Goal: Transaction & Acquisition: Purchase product/service

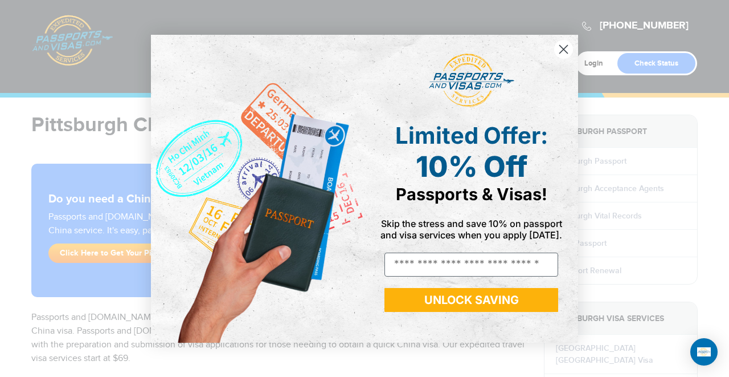
click at [561, 49] on circle "Close dialog" at bounding box center [563, 48] width 19 height 19
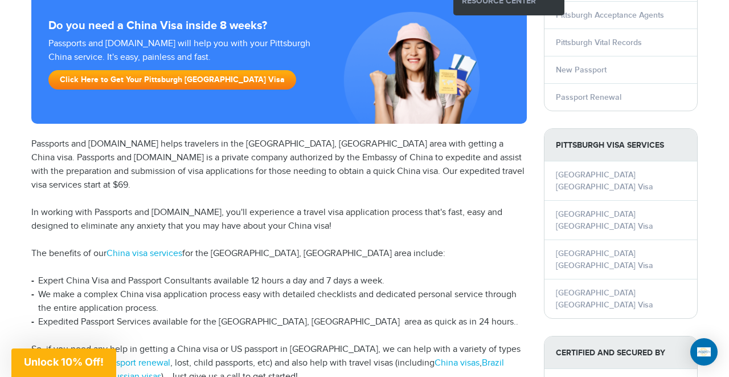
scroll to position [186, 0]
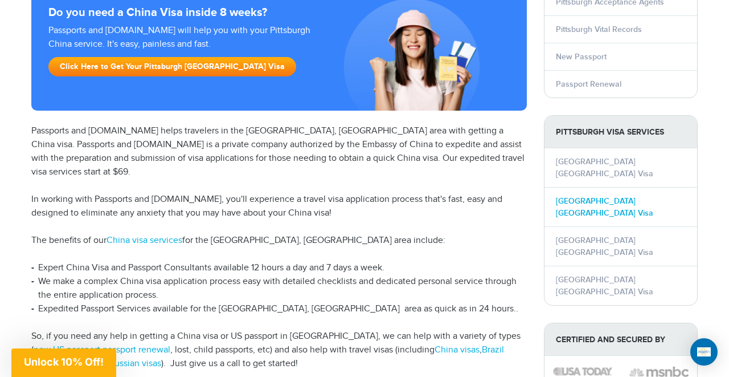
click at [620, 196] on link "[GEOGRAPHIC_DATA] [GEOGRAPHIC_DATA] Visa" at bounding box center [604, 207] width 97 height 22
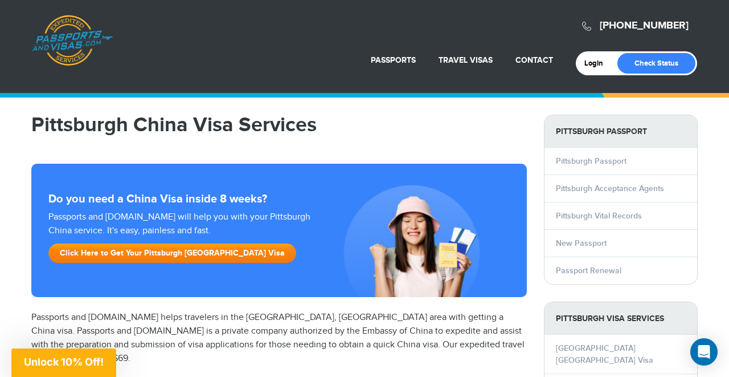
click at [214, 251] on link "Click Here to Get Your Pittsburgh [GEOGRAPHIC_DATA] Visa" at bounding box center [172, 252] width 248 height 19
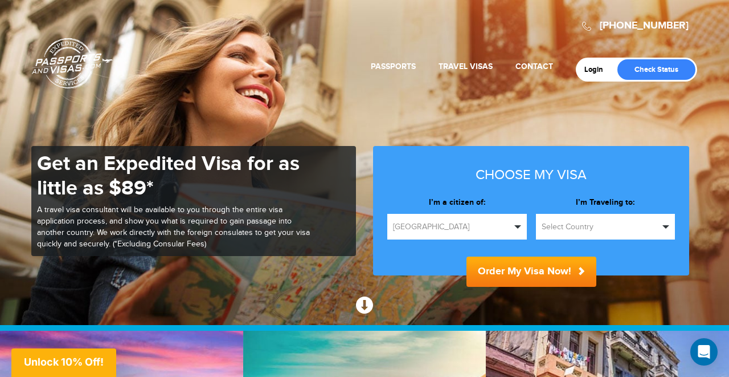
click at [667, 228] on button "Select Country" at bounding box center [606, 227] width 140 height 26
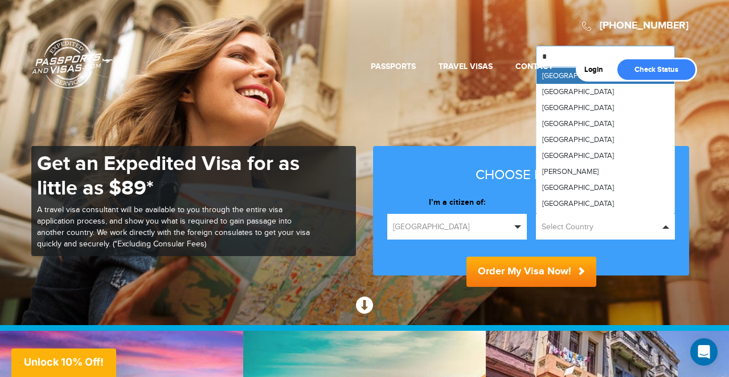
type input "**"
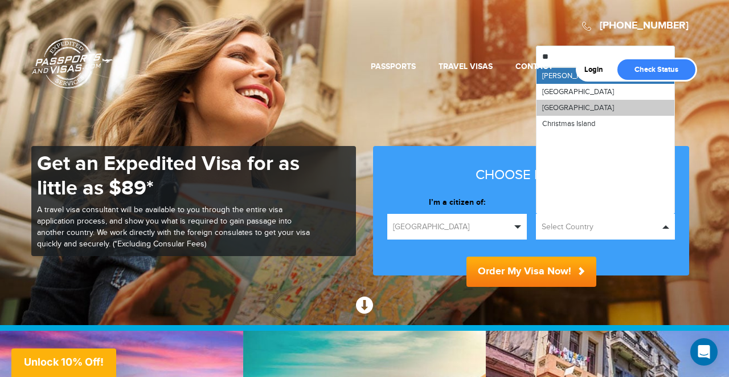
click at [546, 108] on span "China" at bounding box center [579, 107] width 72 height 9
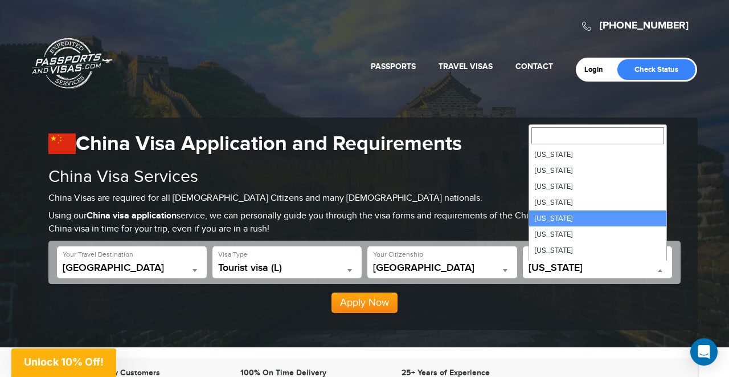
click at [660, 269] on b at bounding box center [660, 270] width 5 height 3
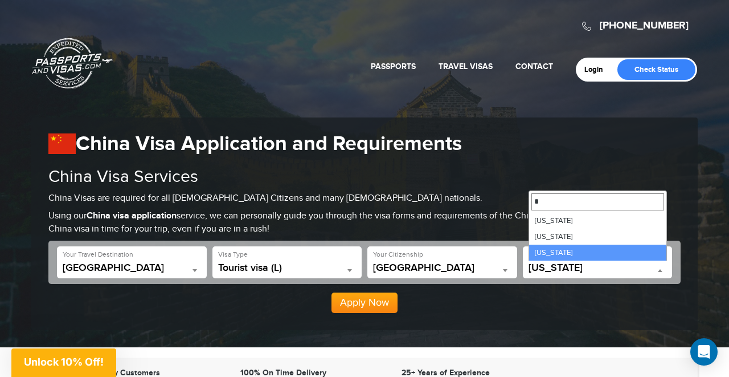
type input "*"
select select "**"
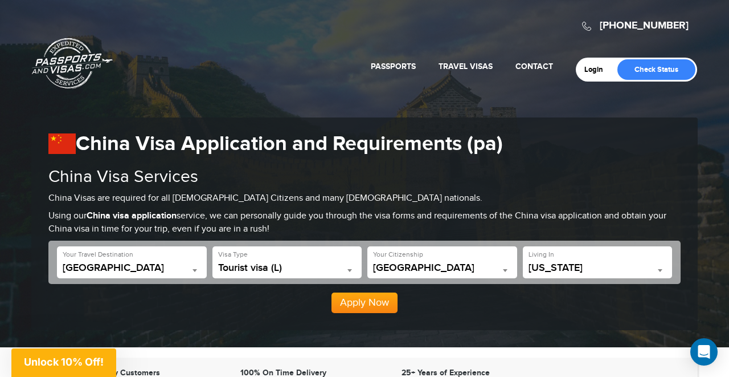
click at [377, 301] on button "Apply Now" at bounding box center [365, 302] width 66 height 21
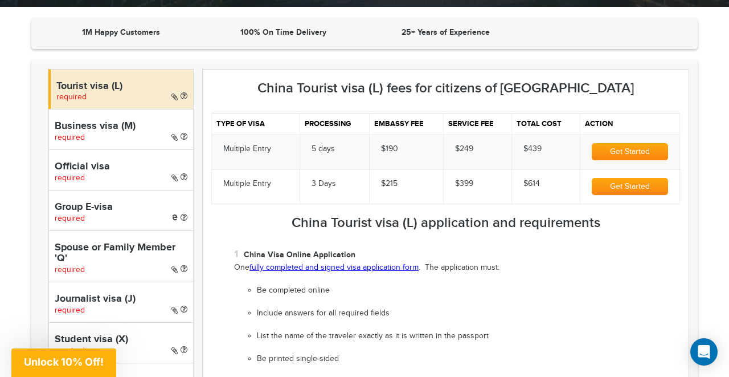
scroll to position [341, 0]
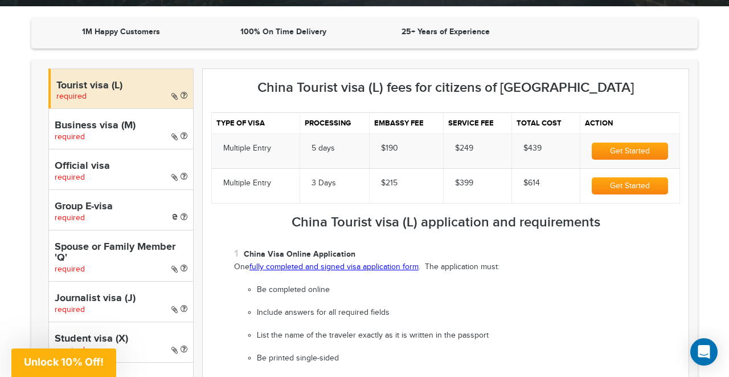
click at [623, 145] on button "Get Started" at bounding box center [630, 150] width 76 height 17
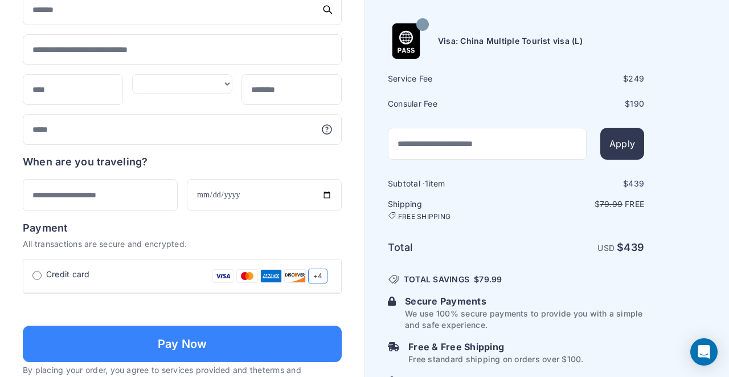
scroll to position [264, 0]
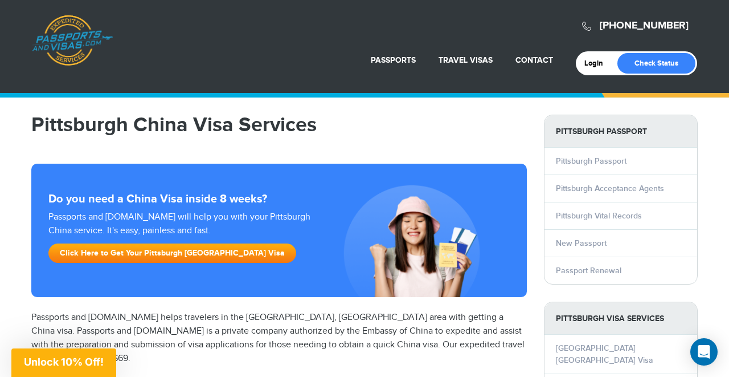
click at [62, 357] on span "Unlock 10% Off!" at bounding box center [64, 362] width 80 height 12
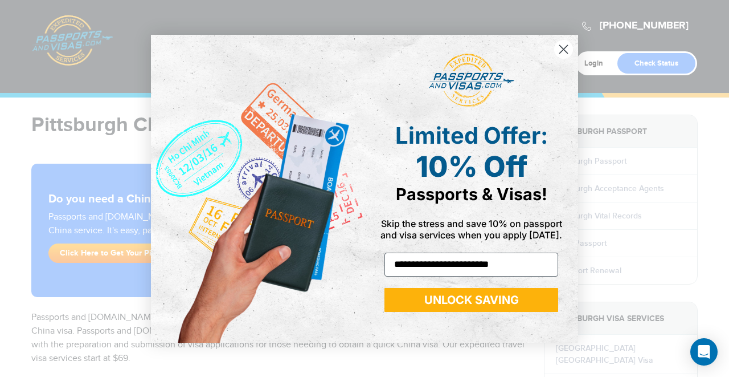
type input "**********"
click at [444, 297] on button "UNLOCK SAVING" at bounding box center [472, 300] width 174 height 24
